Goal: Information Seeking & Learning: Learn about a topic

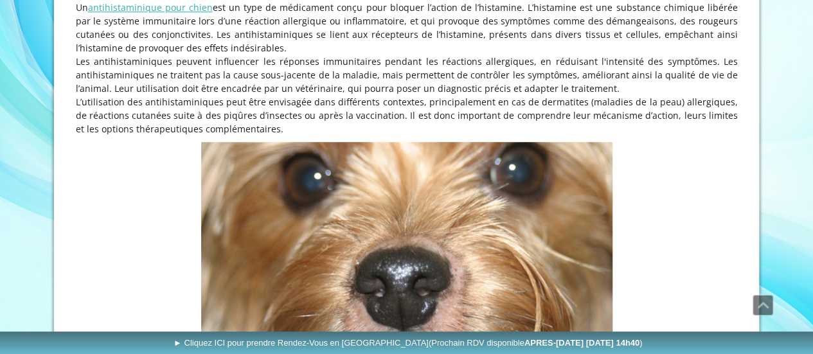
scroll to position [393, 0]
drag, startPoint x: 439, startPoint y: 29, endPoint x: 481, endPoint y: 40, distance: 42.5
click at [481, 40] on p "Un antihistaminique pour chien est un type de médicament conçu pour bloquer l’a…" at bounding box center [407, 27] width 662 height 54
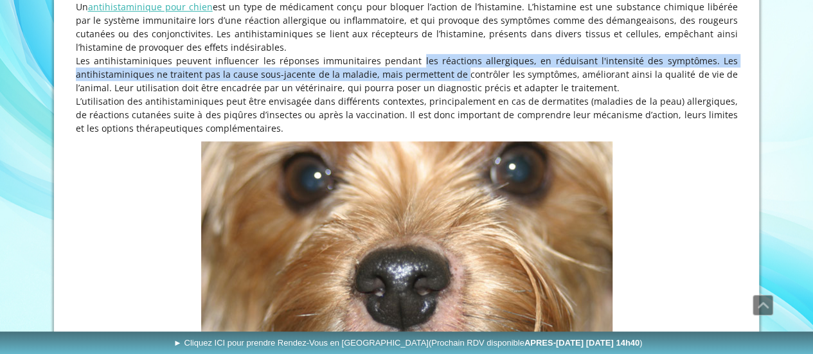
drag, startPoint x: 402, startPoint y: 58, endPoint x: 448, endPoint y: 76, distance: 49.0
click at [448, 76] on p "Les antihistaminiques peuvent influencer les réponses immunitaires pendant les …" at bounding box center [407, 74] width 662 height 40
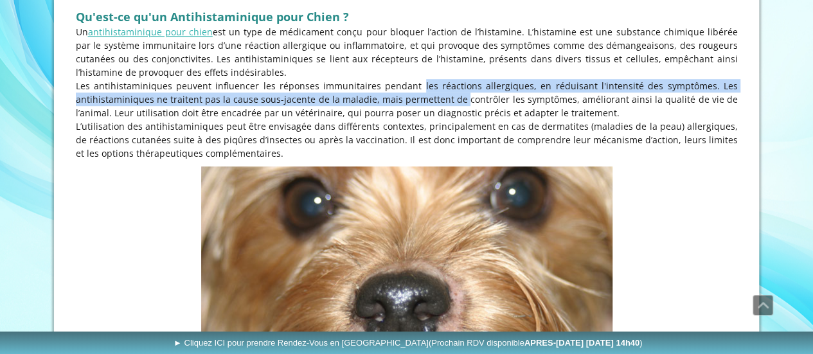
scroll to position [322, 0]
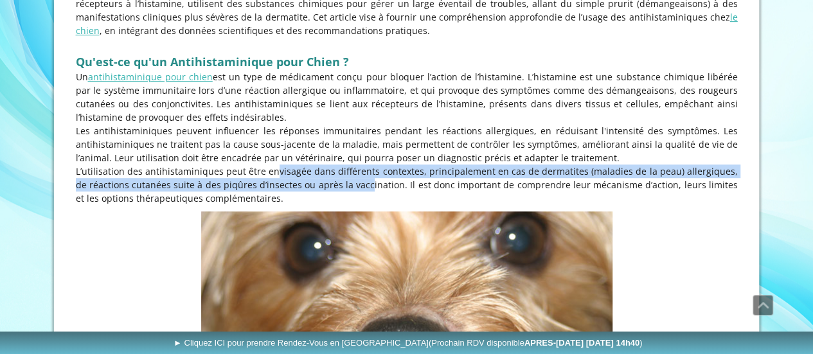
drag, startPoint x: 251, startPoint y: 166, endPoint x: 332, endPoint y: 187, distance: 84.3
click at [332, 187] on p "L’utilisation des antihistaminiques peut être envisagée dans différents context…" at bounding box center [407, 184] width 662 height 40
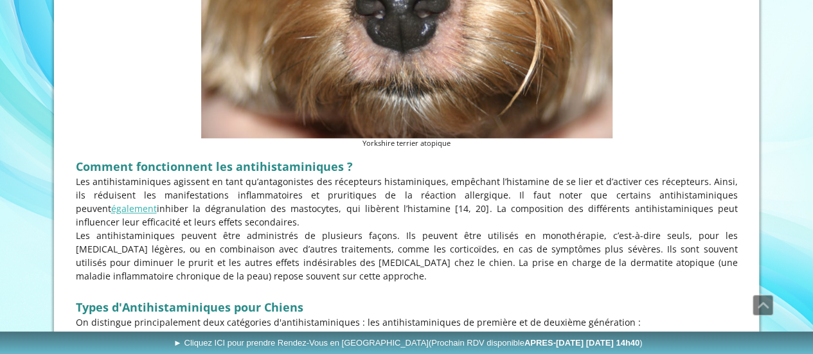
scroll to position [689, 0]
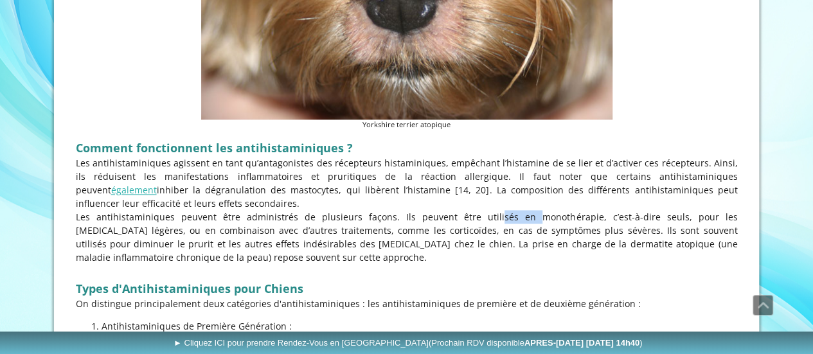
drag, startPoint x: 434, startPoint y: 216, endPoint x: 459, endPoint y: 220, distance: 25.3
click at [459, 220] on p "Les antihistaminiques peuvent être administrés de plusieurs façons. Ils peuvent…" at bounding box center [407, 237] width 662 height 54
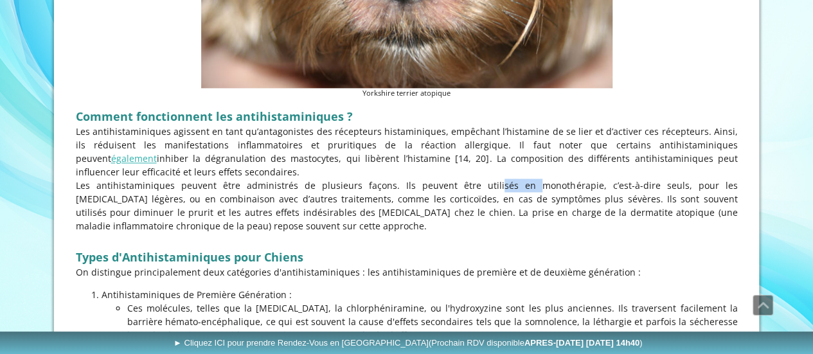
scroll to position [728, 0]
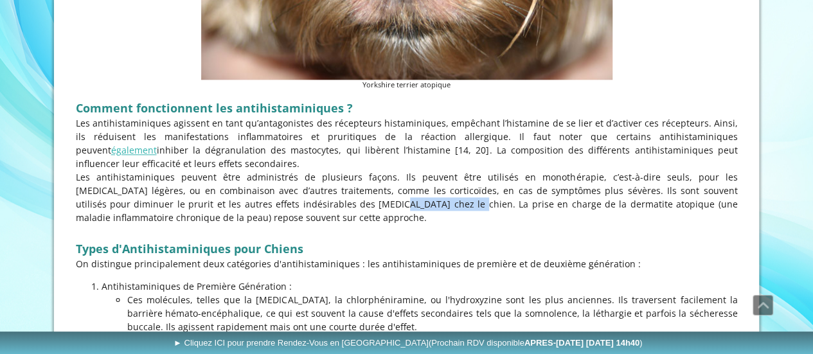
drag, startPoint x: 227, startPoint y: 204, endPoint x: 294, endPoint y: 204, distance: 66.8
click at [294, 204] on p "Les antihistaminiques peuvent être administrés de plusieurs façons. Ils peuvent…" at bounding box center [407, 197] width 662 height 54
drag, startPoint x: 406, startPoint y: 197, endPoint x: 476, endPoint y: 209, distance: 71.0
click at [476, 209] on p "Les antihistaminiques peuvent être administrés de plusieurs façons. Ils peuvent…" at bounding box center [407, 197] width 662 height 54
click at [303, 215] on p "Les antihistaminiques peuvent être administrés de plusieurs façons. Ils peuvent…" at bounding box center [407, 197] width 662 height 54
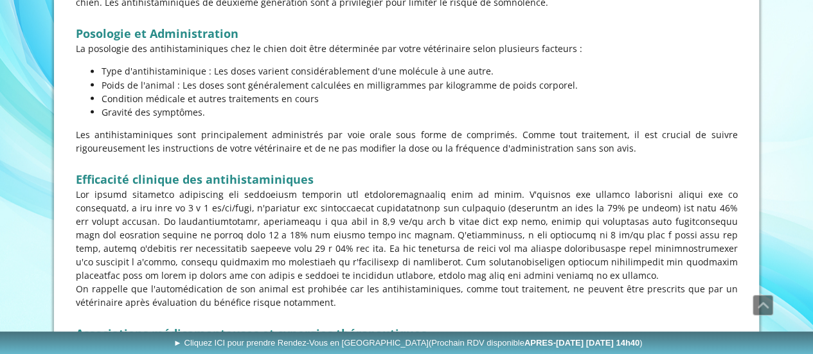
scroll to position [1143, 0]
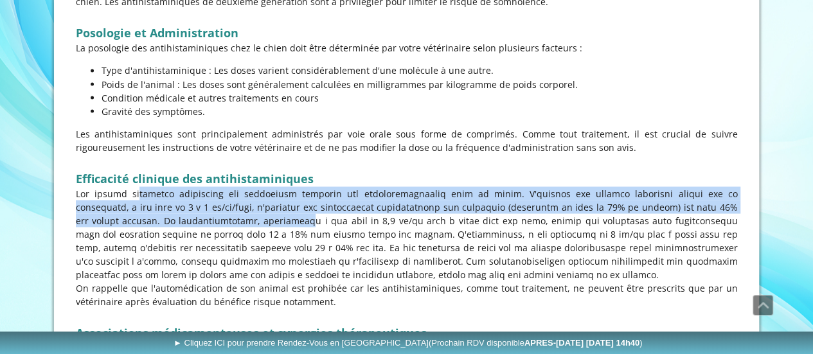
drag, startPoint x: 110, startPoint y: 192, endPoint x: 181, endPoint y: 216, distance: 74.8
click at [181, 216] on p at bounding box center [407, 233] width 662 height 94
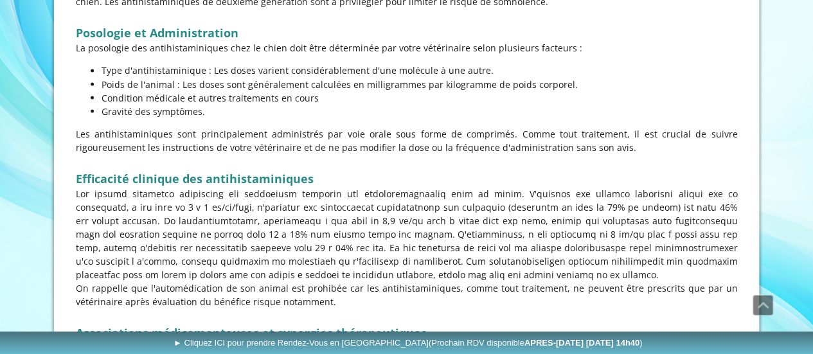
click at [201, 218] on p at bounding box center [407, 233] width 662 height 94
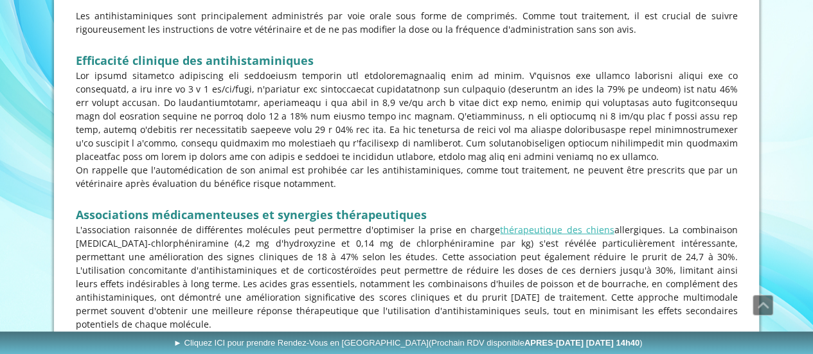
scroll to position [1262, 0]
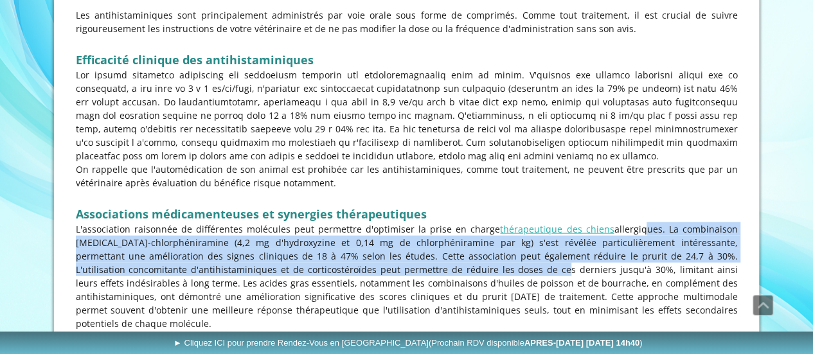
drag, startPoint x: 642, startPoint y: 224, endPoint x: 448, endPoint y: 269, distance: 199.2
click at [448, 269] on p "L'association raisonnée de différentes molécules peut permettre d'optimiser la …" at bounding box center [407, 276] width 662 height 108
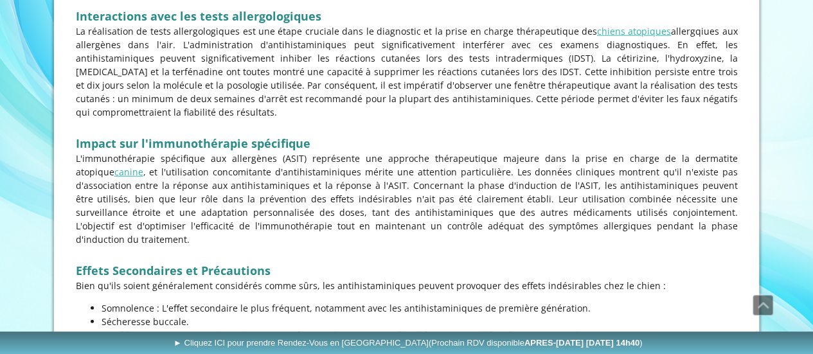
scroll to position [1601, 0]
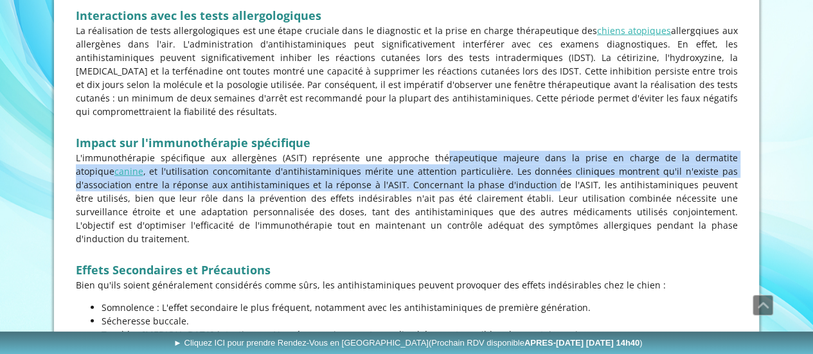
drag, startPoint x: 389, startPoint y: 130, endPoint x: 440, endPoint y: 159, distance: 58.4
click at [440, 159] on p "L'immunothérapie spécifique aux allergènes (ASIT) représente une approche théra…" at bounding box center [407, 198] width 662 height 94
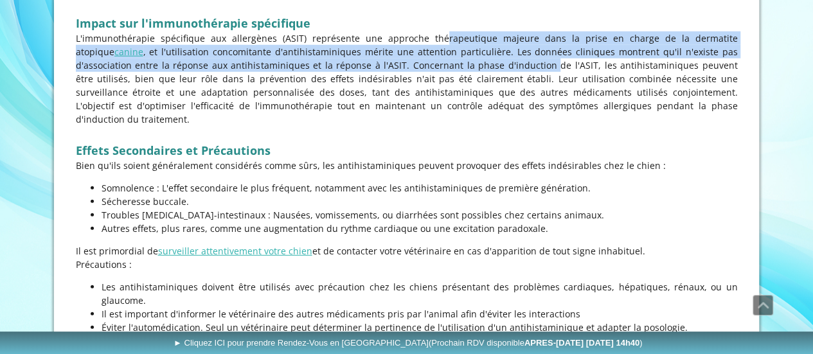
scroll to position [1721, 0]
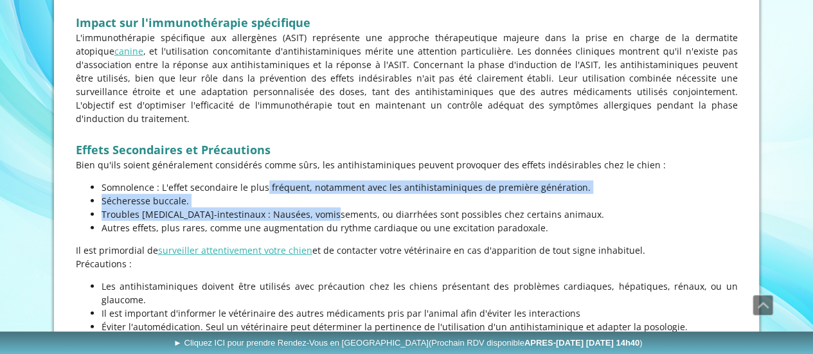
drag, startPoint x: 215, startPoint y: 145, endPoint x: 262, endPoint y: 168, distance: 52.6
click at [262, 181] on ul "Somnolence : L'effet secondaire le plus fréquent, notamment avec les antihistam…" at bounding box center [407, 208] width 662 height 54
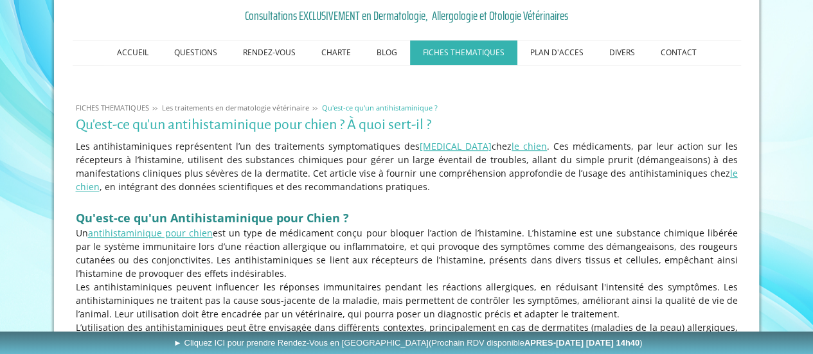
scroll to position [0, 0]
